Goal: Task Accomplishment & Management: Manage account settings

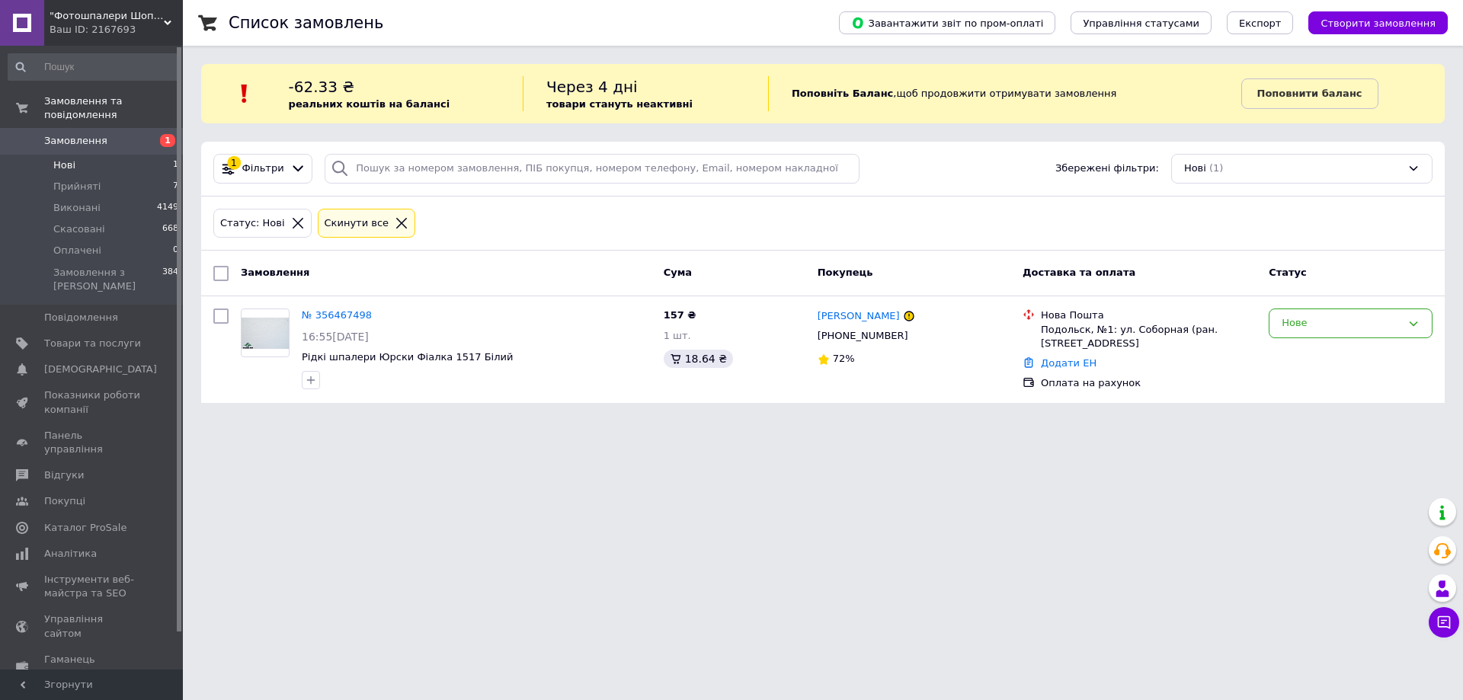
click at [85, 134] on span "Замовлення" at bounding box center [75, 141] width 63 height 14
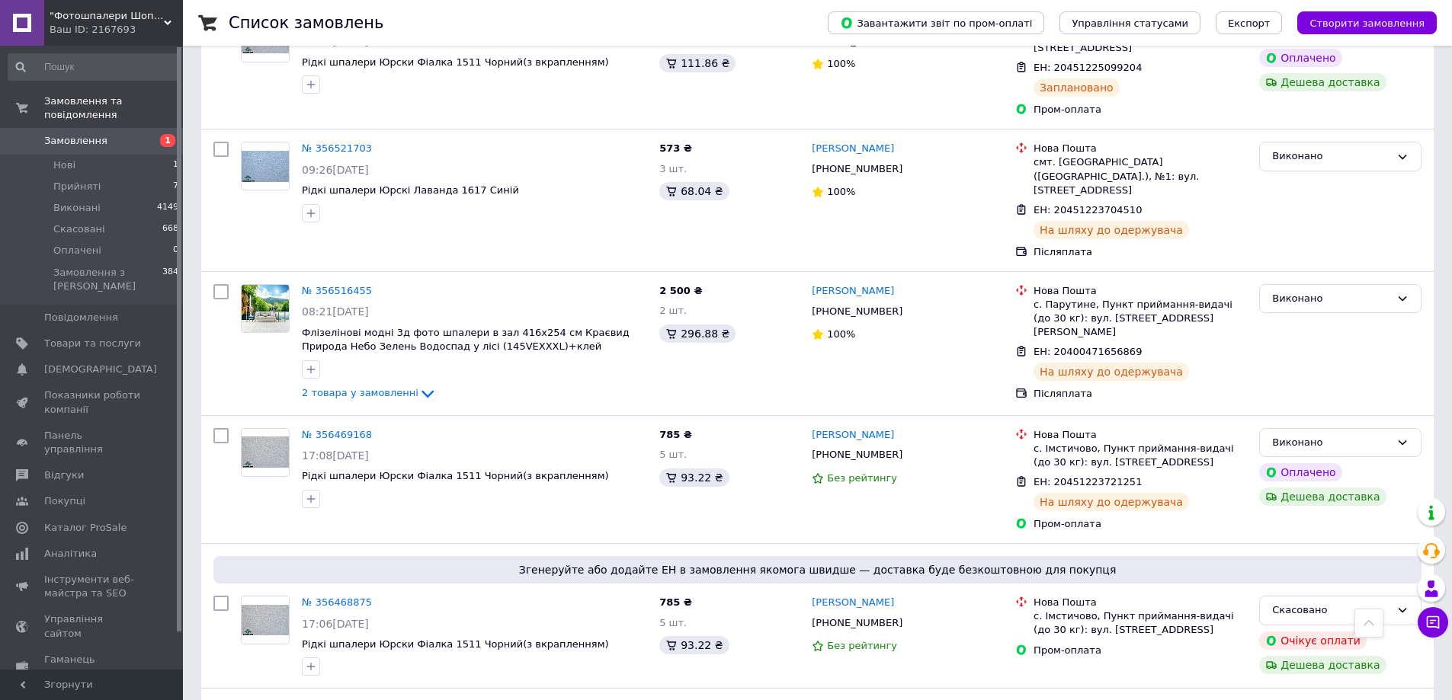
scroll to position [991, 0]
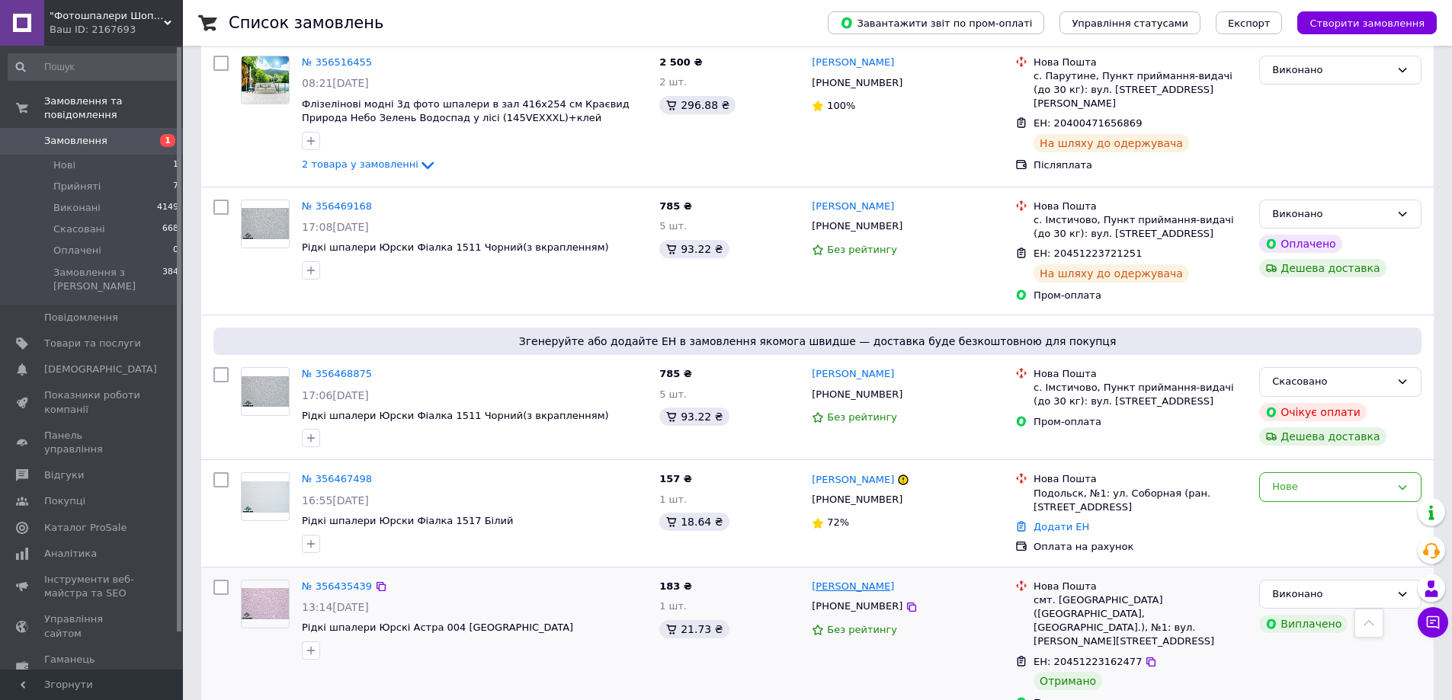
drag, startPoint x: 911, startPoint y: 538, endPoint x: 853, endPoint y: 541, distance: 58.7
click at [853, 578] on div "[PERSON_NAME]" at bounding box center [907, 587] width 194 height 18
drag, startPoint x: 952, startPoint y: 554, endPoint x: 931, endPoint y: 544, distance: 23.5
click at [953, 578] on div "[PERSON_NAME]" at bounding box center [907, 587] width 194 height 18
drag, startPoint x: 926, startPoint y: 542, endPoint x: 858, endPoint y: 545, distance: 67.9
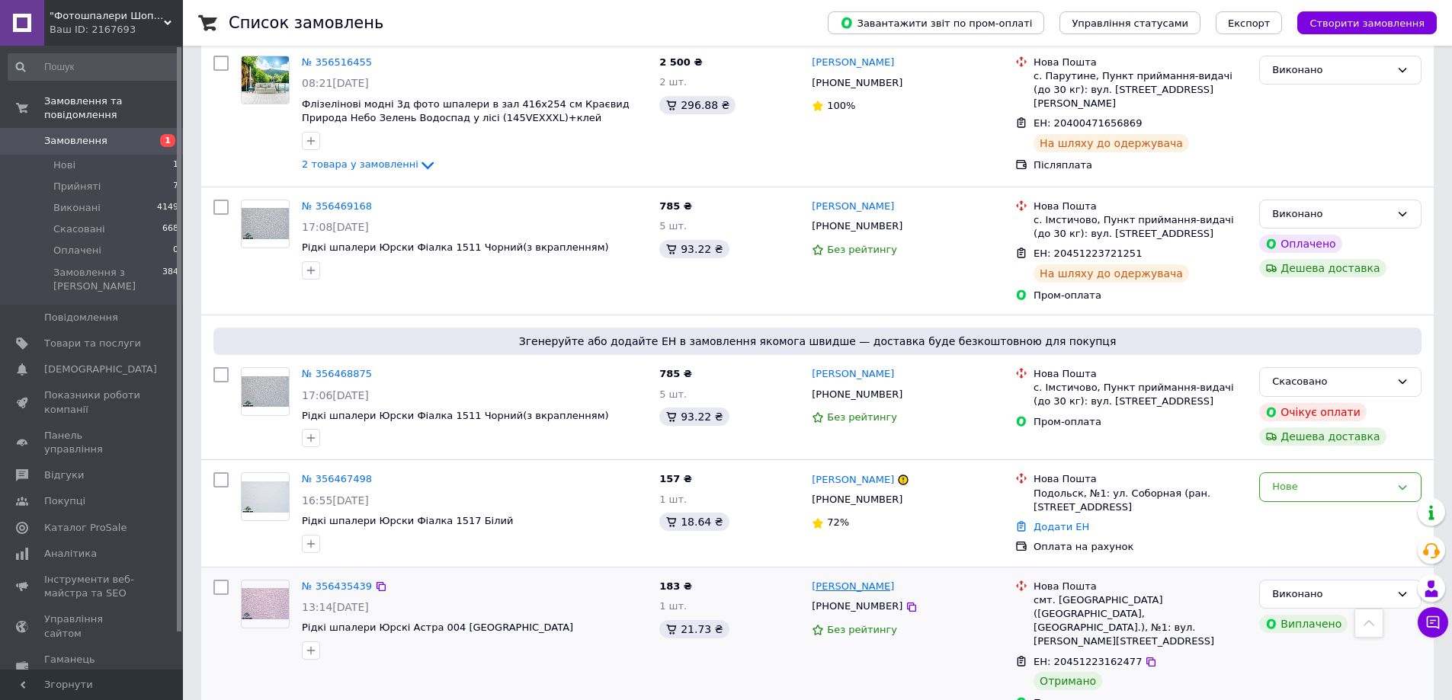
click at [858, 578] on div "[PERSON_NAME]" at bounding box center [907, 587] width 194 height 18
copy link "Кузьменко"
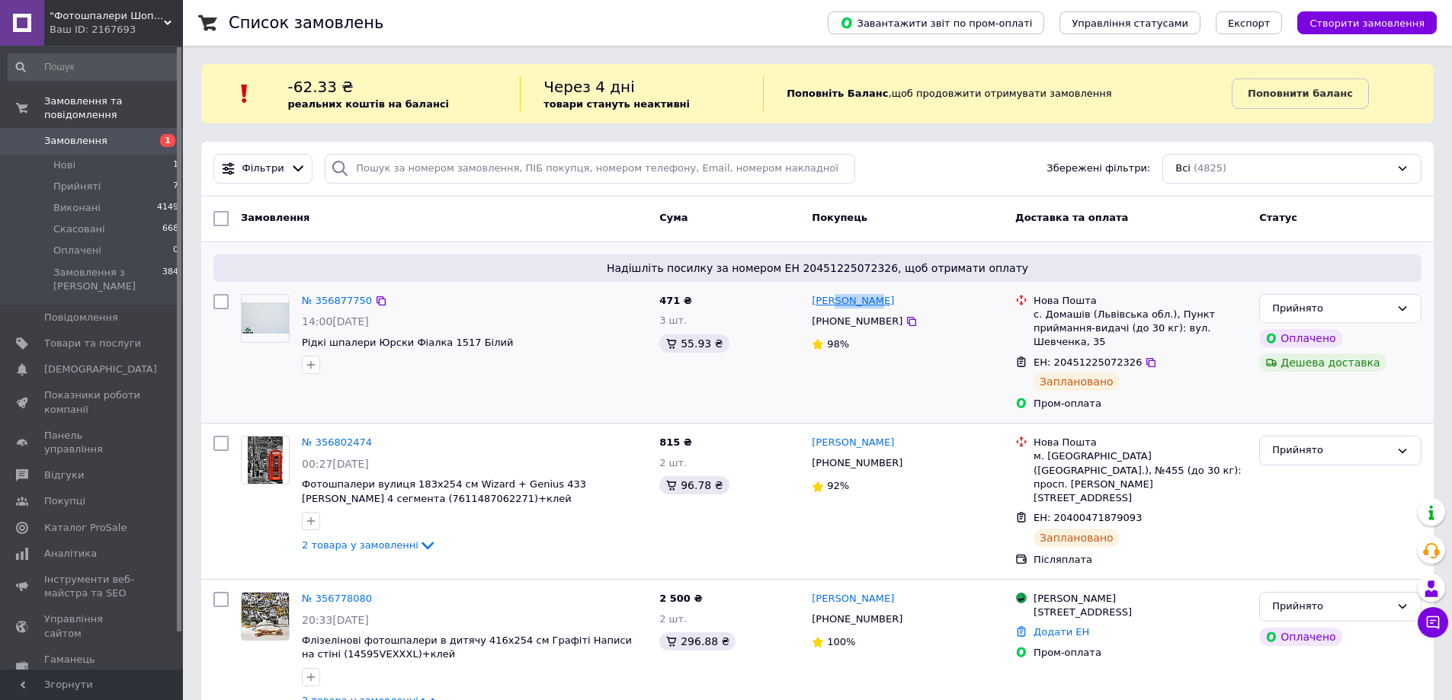
drag, startPoint x: 877, startPoint y: 302, endPoint x: 832, endPoint y: 303, distance: 45.0
click at [832, 303] on div "[PERSON_NAME]" at bounding box center [907, 302] width 194 height 18
copy link "волоско"
